Goal: Entertainment & Leisure: Browse casually

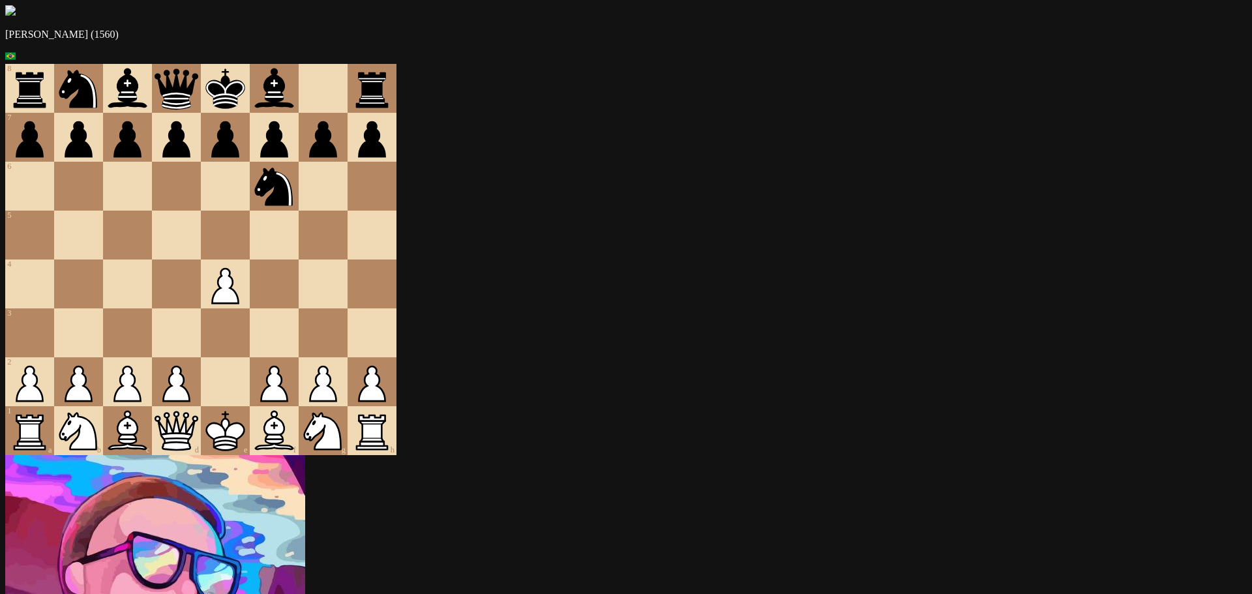
drag, startPoint x: 704, startPoint y: 116, endPoint x: 731, endPoint y: 117, distance: 26.8
drag, startPoint x: 794, startPoint y: 203, endPoint x: 758, endPoint y: 364, distance: 164.4
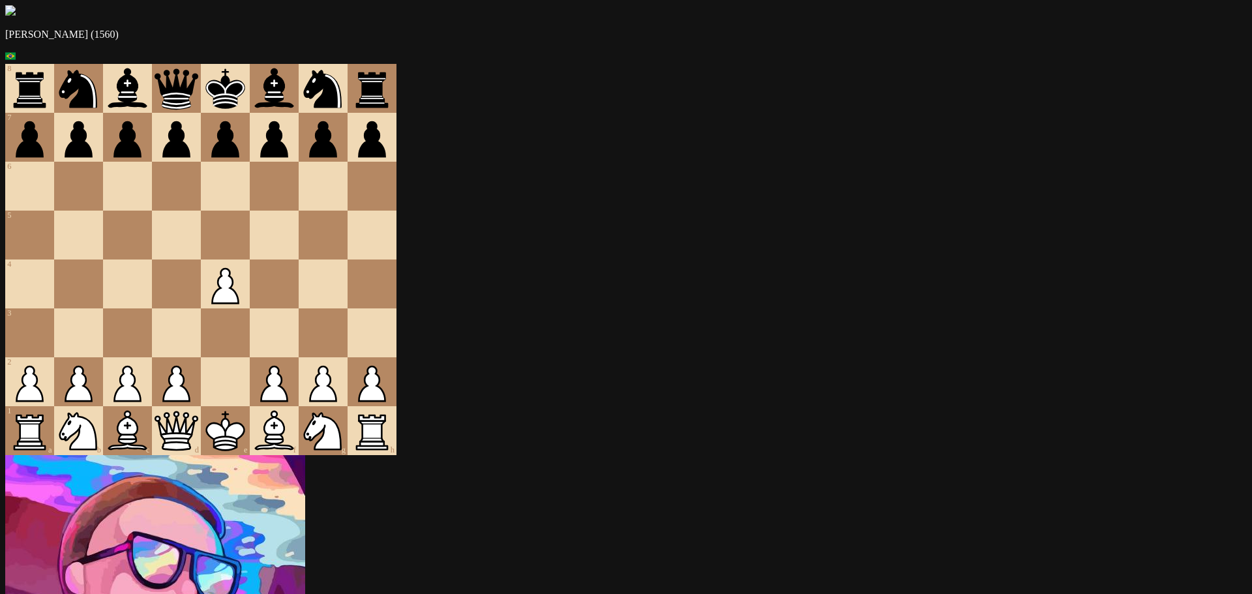
drag, startPoint x: 815, startPoint y: 390, endPoint x: 760, endPoint y: 402, distance: 56.7
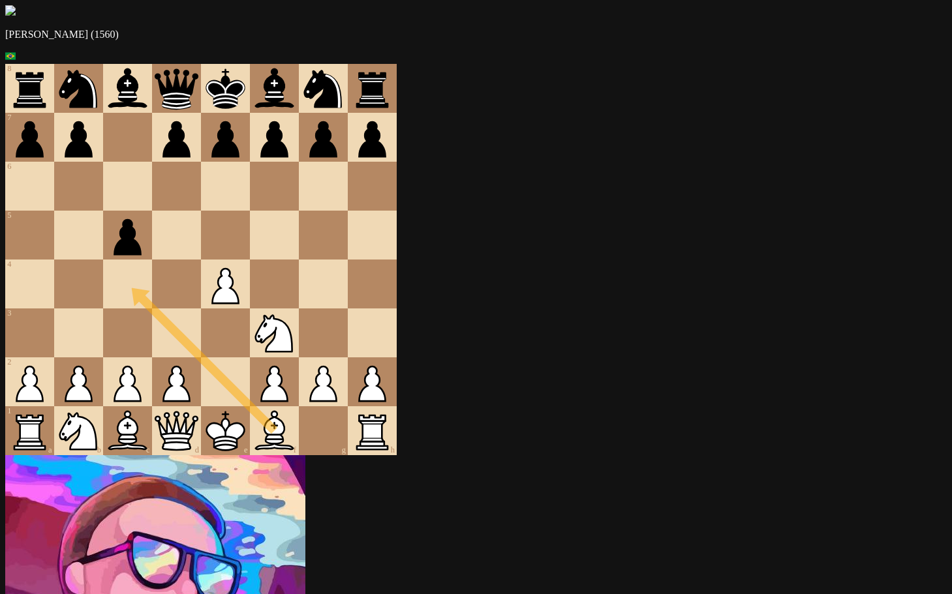
drag, startPoint x: 368, startPoint y: 466, endPoint x: 215, endPoint y: 309, distance: 219.5
drag, startPoint x: 215, startPoint y: 309, endPoint x: 361, endPoint y: 195, distance: 184.9
click at [348, 211] on div at bounding box center [323, 186] width 49 height 49
